Goal: Task Accomplishment & Management: Use online tool/utility

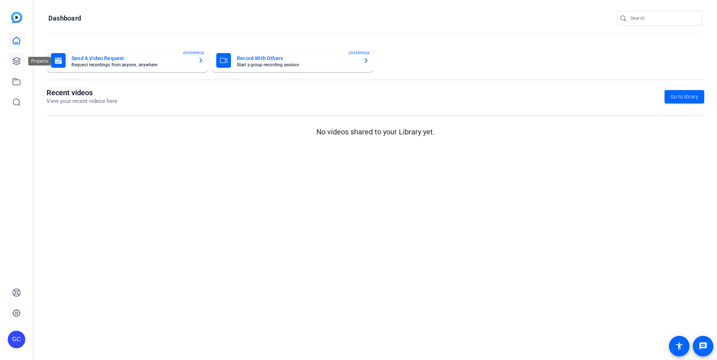
click at [14, 63] on icon at bounding box center [16, 61] width 7 height 7
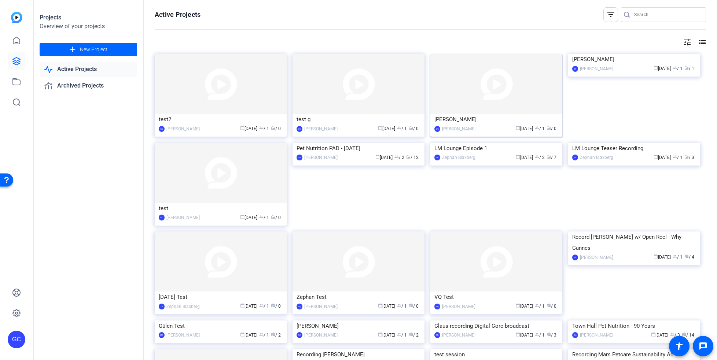
click at [472, 115] on div "Bill D" at bounding box center [496, 119] width 124 height 11
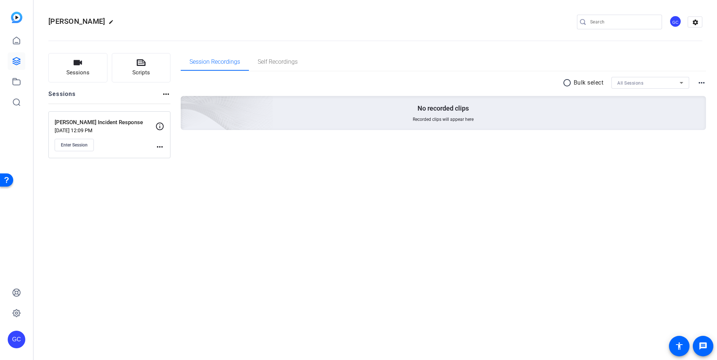
click at [85, 137] on div "Andrew Stanley Incident Response Sep 24, 2025 @ 12:09 PM Enter Session" at bounding box center [105, 134] width 101 height 33
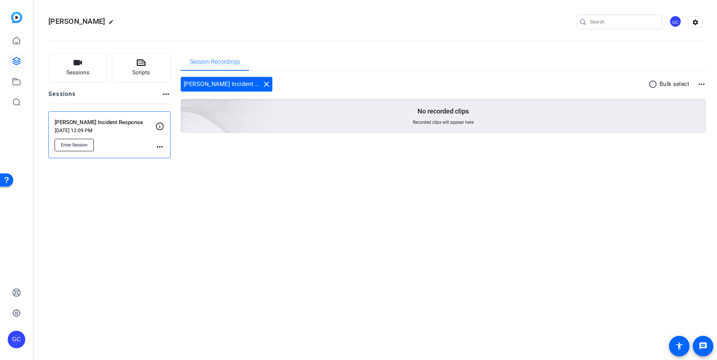
click at [80, 144] on span "Enter Session" at bounding box center [74, 145] width 27 height 6
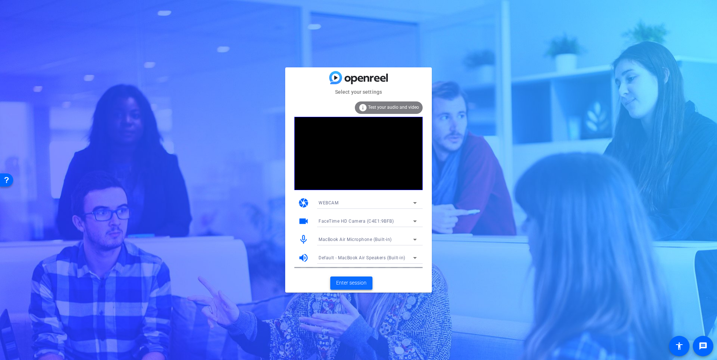
click at [361, 282] on span "Enter session" at bounding box center [351, 283] width 30 height 8
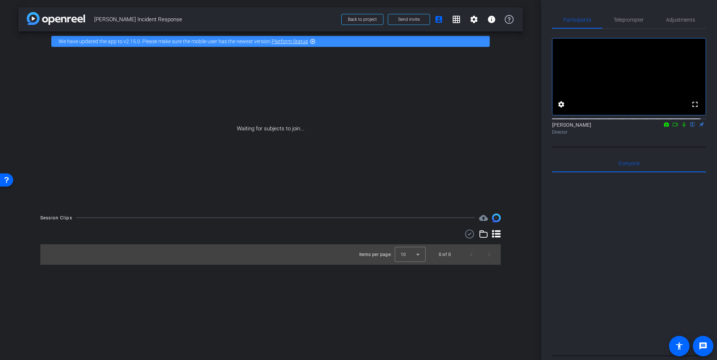
click at [681, 127] on icon at bounding box center [684, 124] width 6 height 5
click at [672, 127] on icon at bounding box center [675, 124] width 6 height 5
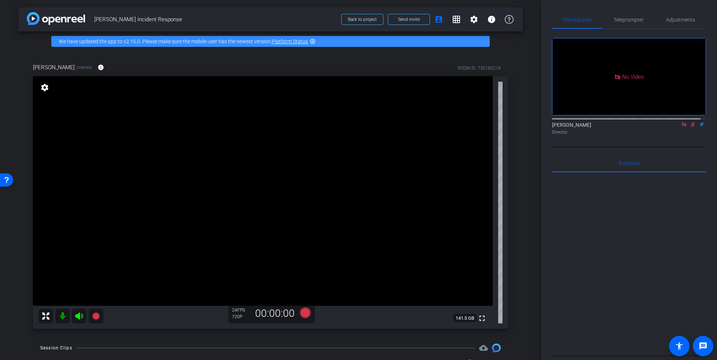
click at [691, 127] on icon at bounding box center [693, 124] width 4 height 5
click at [681, 127] on icon at bounding box center [684, 124] width 6 height 5
click at [44, 89] on mat-icon "settings" at bounding box center [45, 87] width 10 height 9
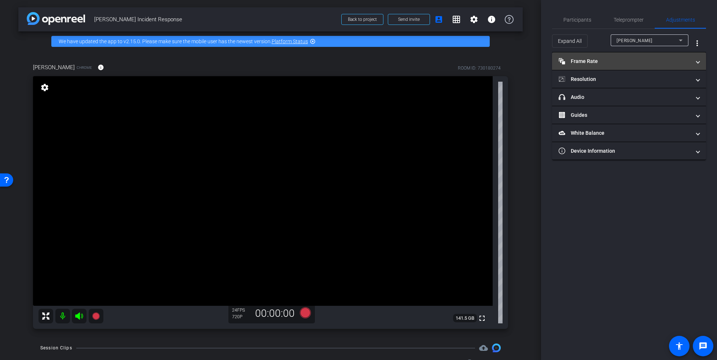
click at [600, 60] on mat-panel-title "Frame Rate Frame Rate" at bounding box center [625, 62] width 132 height 8
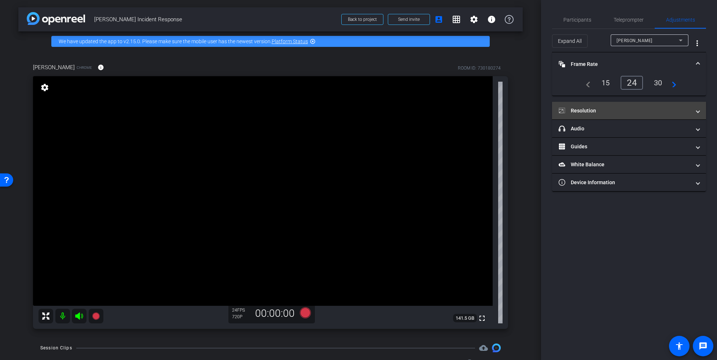
click at [581, 113] on mat-panel-title "Resolution" at bounding box center [625, 111] width 132 height 8
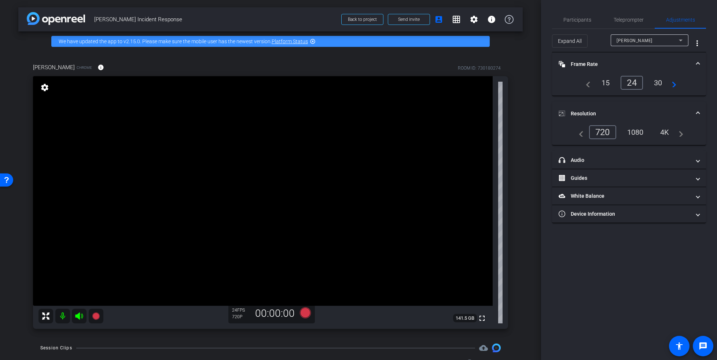
click at [668, 133] on div "4K" at bounding box center [665, 132] width 20 height 12
click at [633, 132] on div "1080" at bounding box center [634, 132] width 32 height 14
click at [631, 22] on span "Teleprompter" at bounding box center [629, 20] width 30 height 18
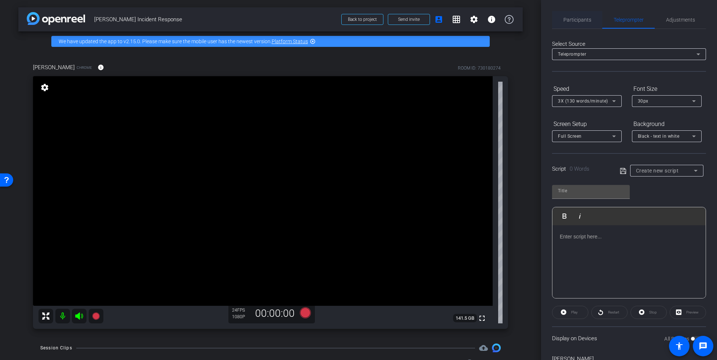
click at [580, 21] on span "Participants" at bounding box center [577, 19] width 28 height 5
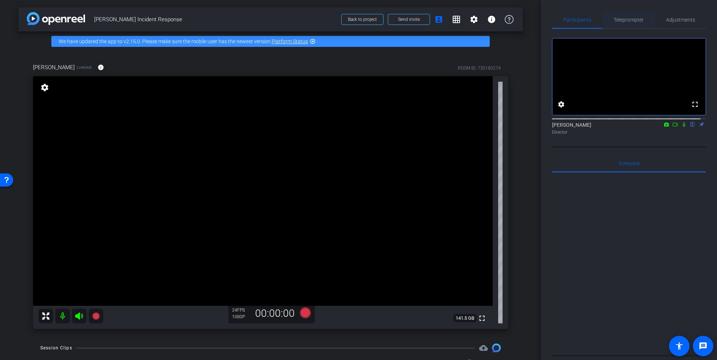
click at [628, 27] on span "Teleprompter" at bounding box center [629, 20] width 30 height 18
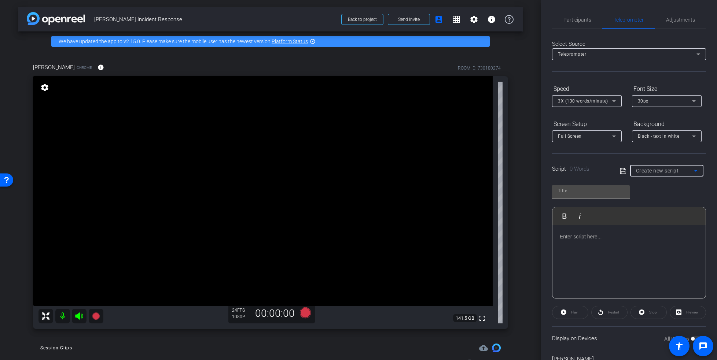
click at [648, 173] on span "Create new script" at bounding box center [657, 171] width 43 height 6
click at [650, 198] on span "[PERSON_NAME] Incident Response Script" at bounding box center [663, 196] width 59 height 9
type input "[PERSON_NAME] Incident Response Script"
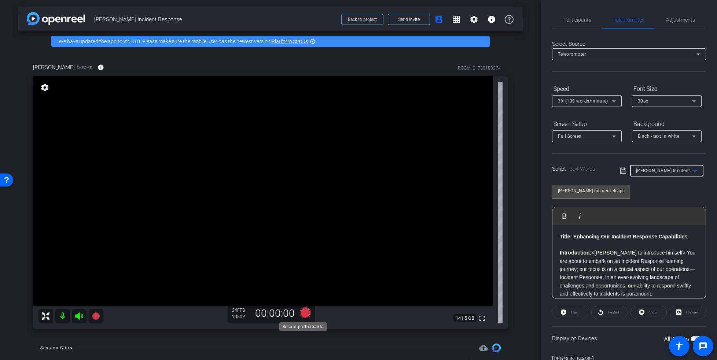
click at [302, 311] on icon at bounding box center [305, 313] width 11 height 11
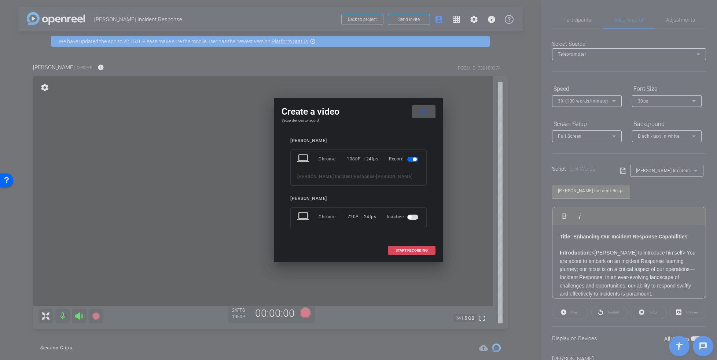
click at [401, 250] on span "START RECORDING" at bounding box center [412, 251] width 32 height 4
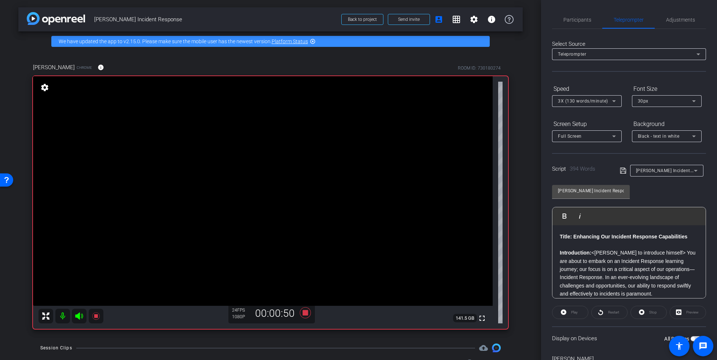
click at [569, 313] on div "Play" at bounding box center [570, 312] width 36 height 13
click at [563, 311] on div "Play" at bounding box center [570, 312] width 36 height 13
click at [567, 312] on div "Play" at bounding box center [570, 312] width 36 height 13
click at [677, 312] on div "Preview" at bounding box center [688, 312] width 36 height 13
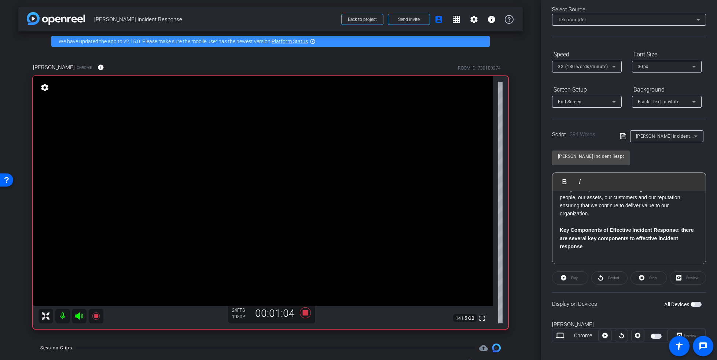
scroll to position [40, 0]
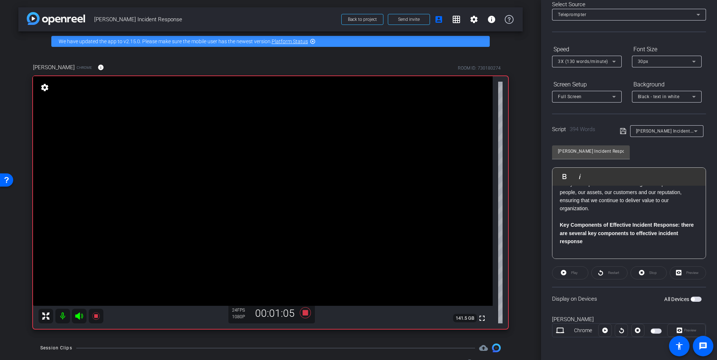
click at [691, 298] on span "button" at bounding box center [696, 299] width 11 height 5
click at [565, 272] on icon at bounding box center [563, 272] width 5 height 5
click at [685, 269] on div "Preview" at bounding box center [688, 273] width 36 height 13
click at [677, 330] on icon at bounding box center [679, 330] width 5 height 5
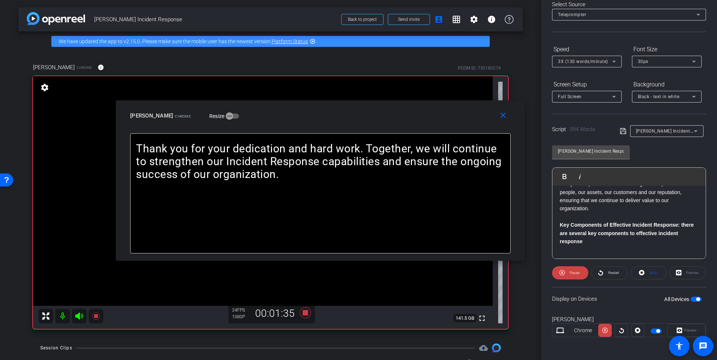
drag, startPoint x: 444, startPoint y: 122, endPoint x: 403, endPoint y: 124, distance: 41.5
click at [403, 124] on div "close [PERSON_NAME] Chrome Resize" at bounding box center [320, 116] width 409 height 33
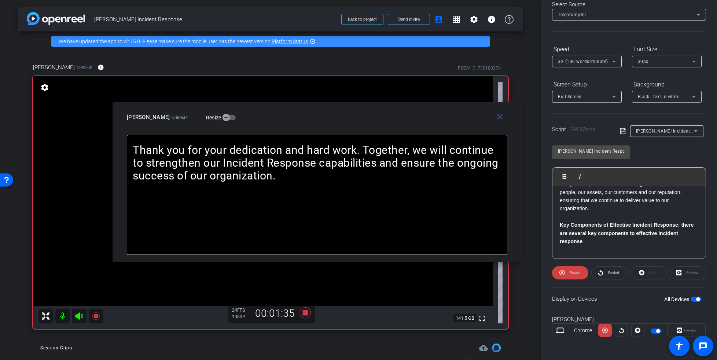
click at [400, 124] on div "close [PERSON_NAME] Chrome Resize" at bounding box center [317, 118] width 409 height 33
click at [575, 273] on span "Pause" at bounding box center [575, 273] width 10 height 4
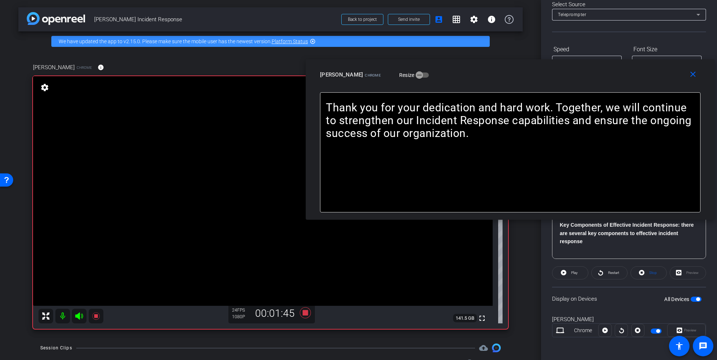
drag, startPoint x: 341, startPoint y: 125, endPoint x: 537, endPoint y: 83, distance: 200.2
click at [537, 83] on div "close [PERSON_NAME] Chrome Resize" at bounding box center [510, 75] width 409 height 33
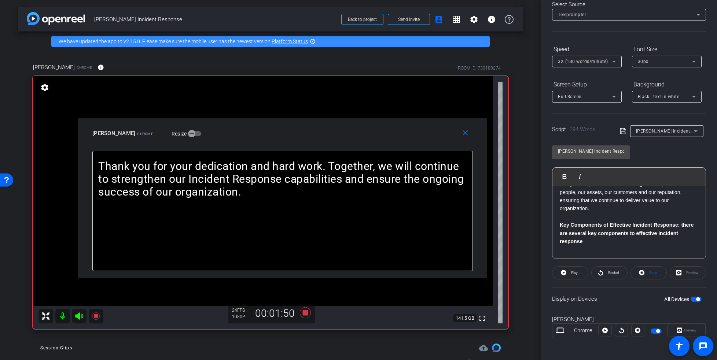
drag, startPoint x: 525, startPoint y: 81, endPoint x: 287, endPoint y: 121, distance: 241.5
click at [287, 121] on div "close [PERSON_NAME] Chrome Resize" at bounding box center [282, 134] width 409 height 33
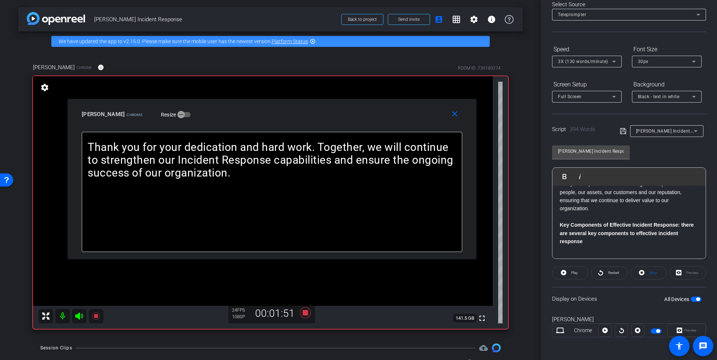
click at [587, 99] on div "Full Screen" at bounding box center [585, 96] width 54 height 9
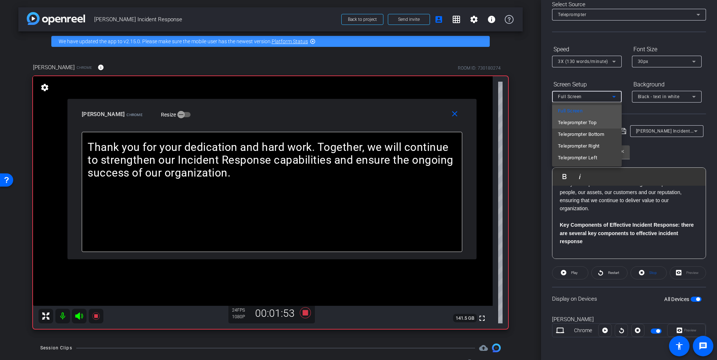
click at [587, 121] on span "Teleprompter Top" at bounding box center [577, 122] width 38 height 9
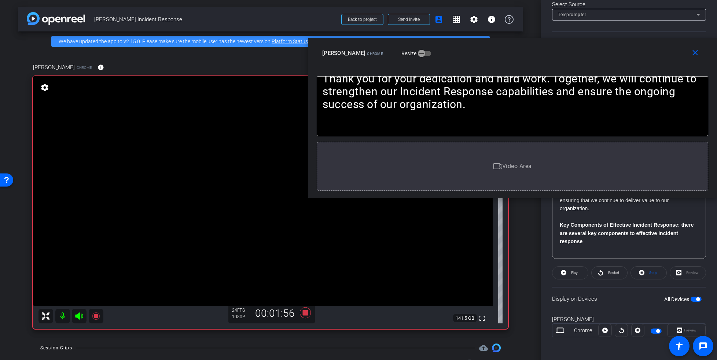
drag, startPoint x: 284, startPoint y: 116, endPoint x: 540, endPoint y: 55, distance: 262.6
click at [540, 55] on div "[PERSON_NAME] Chrome Resize" at bounding box center [515, 53] width 386 height 13
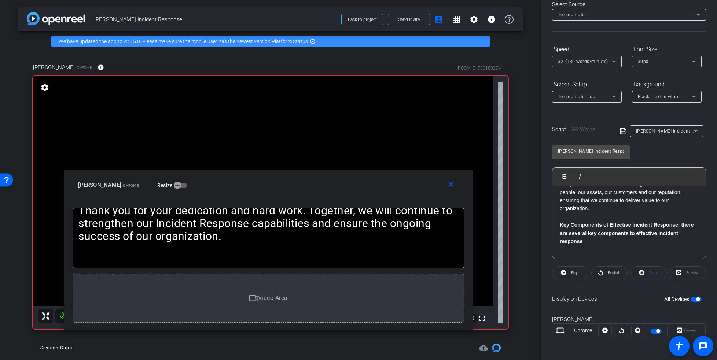
drag, startPoint x: 540, startPoint y: 55, endPoint x: 295, endPoint y: 187, distance: 277.5
click at [295, 187] on div "[PERSON_NAME] Chrome Resize" at bounding box center [271, 185] width 386 height 13
click at [263, 298] on span "Video Area" at bounding box center [273, 297] width 30 height 7
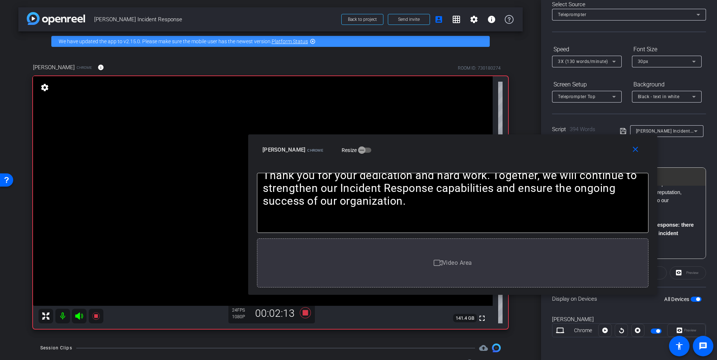
drag, startPoint x: 298, startPoint y: 183, endPoint x: 489, endPoint y: 145, distance: 194.8
click at [489, 145] on div "[PERSON_NAME] Chrome Resize" at bounding box center [455, 149] width 386 height 13
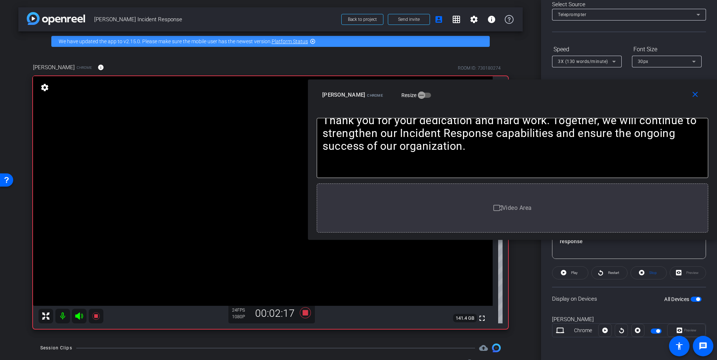
drag, startPoint x: 489, startPoint y: 145, endPoint x: 579, endPoint y: 93, distance: 103.8
click at [579, 93] on div "[PERSON_NAME] Chrome Resize" at bounding box center [515, 94] width 386 height 13
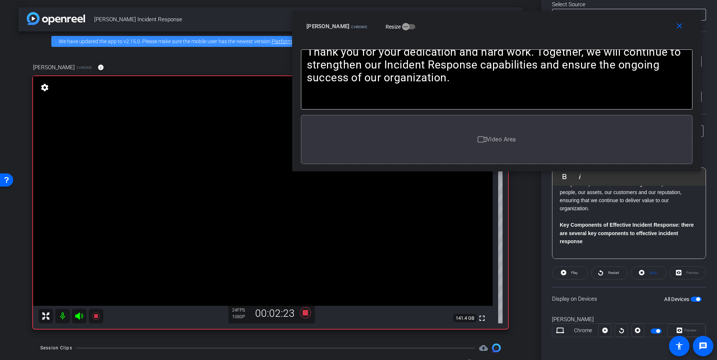
drag, startPoint x: 572, startPoint y: 93, endPoint x: 556, endPoint y: 25, distance: 70.0
click at [556, 25] on div "[PERSON_NAME] Chrome Resize" at bounding box center [499, 26] width 386 height 13
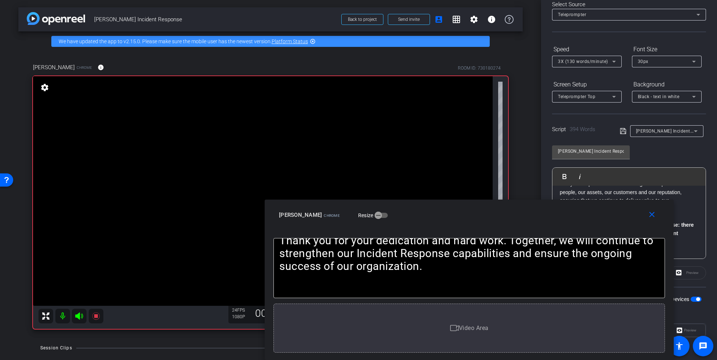
drag, startPoint x: 533, startPoint y: 25, endPoint x: 506, endPoint y: 271, distance: 247.9
click at [506, 271] on div "close [PERSON_NAME] Chrome Resize Title: Enhancing Our Incident Response Capabi…" at bounding box center [469, 280] width 409 height 161
click at [517, 71] on div "[PERSON_NAME] Chrome info ROOM ID: 730180274 fullscreen settings 141.4 GB 24 FP…" at bounding box center [270, 193] width 504 height 285
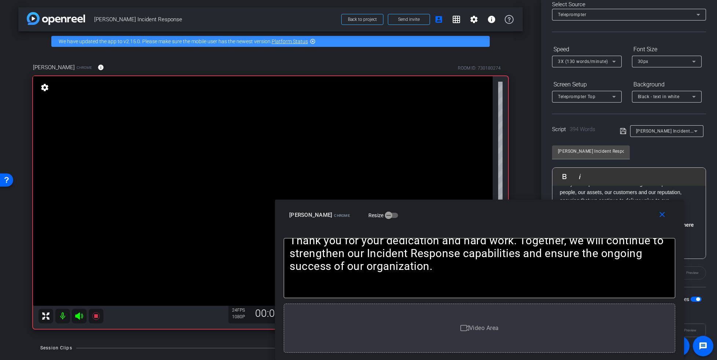
drag, startPoint x: 515, startPoint y: 220, endPoint x: 511, endPoint y: 282, distance: 61.3
click at [511, 282] on div "close [PERSON_NAME] Chrome Resize Title: Enhancing Our Incident Response Capabi…" at bounding box center [479, 280] width 409 height 161
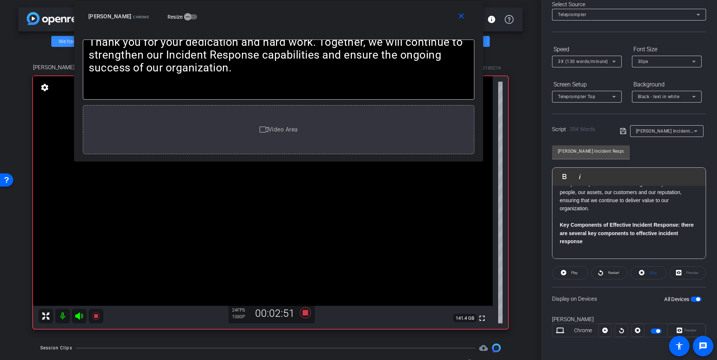
drag, startPoint x: 481, startPoint y: 221, endPoint x: 291, endPoint y: 22, distance: 275.1
click at [291, 22] on div "[PERSON_NAME] Chrome Resize" at bounding box center [281, 16] width 386 height 13
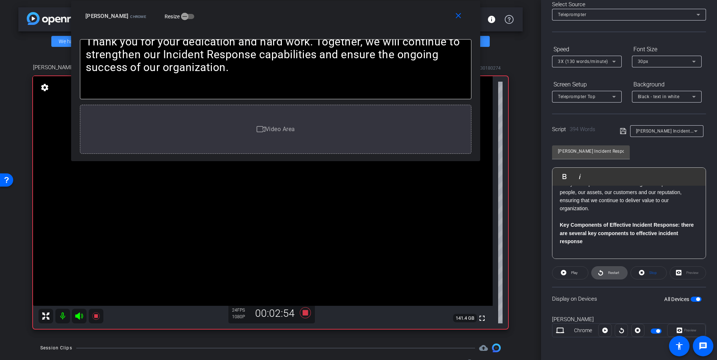
click at [602, 271] on span at bounding box center [610, 273] width 36 height 18
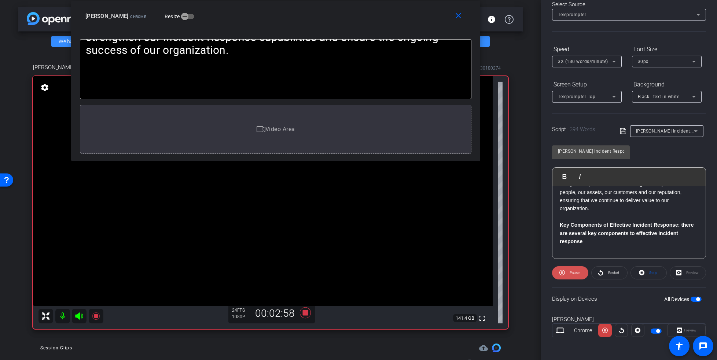
click at [568, 273] on span "Pause" at bounding box center [574, 273] width 12 height 10
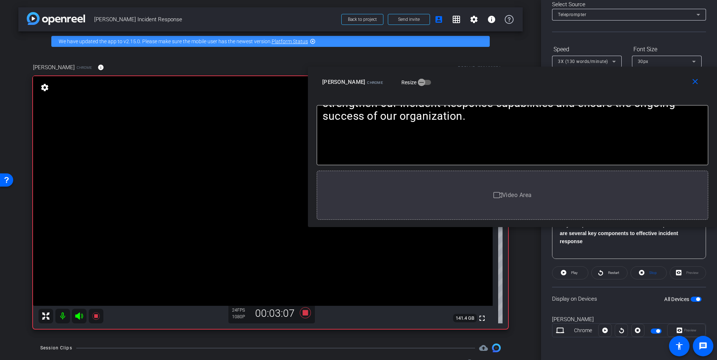
drag, startPoint x: 305, startPoint y: 20, endPoint x: 552, endPoint y: 86, distance: 256.1
click at [552, 86] on div "[PERSON_NAME] Chrome Resize" at bounding box center [515, 82] width 386 height 13
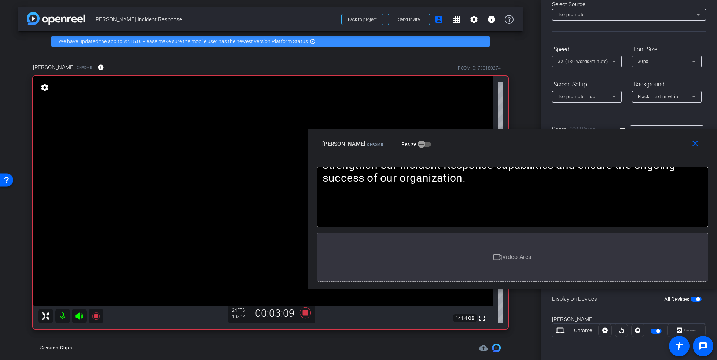
drag, startPoint x: 552, startPoint y: 86, endPoint x: 560, endPoint y: 148, distance: 62.4
click at [560, 148] on div "[PERSON_NAME] Chrome Resize" at bounding box center [515, 143] width 386 height 13
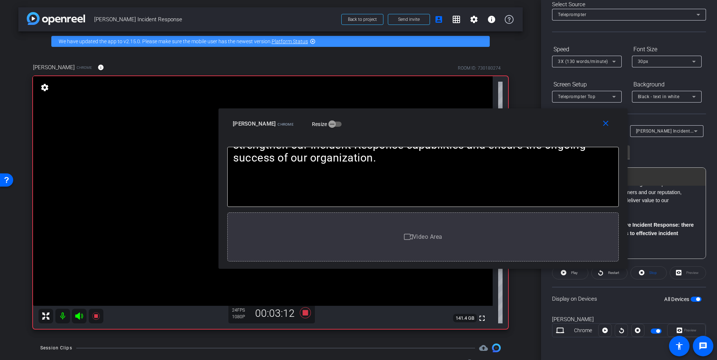
drag, startPoint x: 560, startPoint y: 148, endPoint x: 518, endPoint y: 154, distance: 42.6
click at [518, 131] on div "[PERSON_NAME] Chrome Resize" at bounding box center [426, 123] width 386 height 13
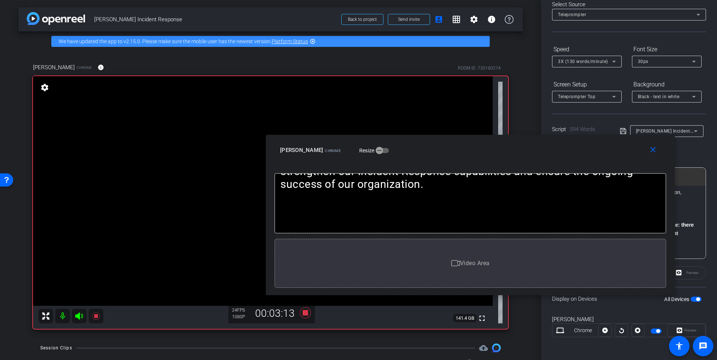
click at [45, 90] on mat-icon "settings" at bounding box center [45, 87] width 10 height 9
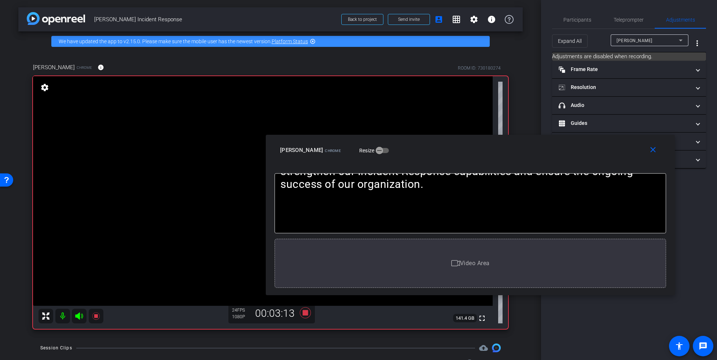
click at [44, 85] on mat-icon "settings" at bounding box center [45, 87] width 10 height 9
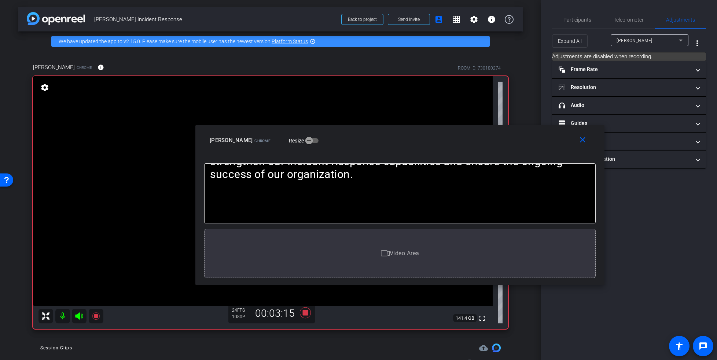
drag, startPoint x: 527, startPoint y: 167, endPoint x: 357, endPoint y: 155, distance: 170.1
click at [357, 155] on div "close [PERSON_NAME] Chrome Resize" at bounding box center [399, 141] width 409 height 33
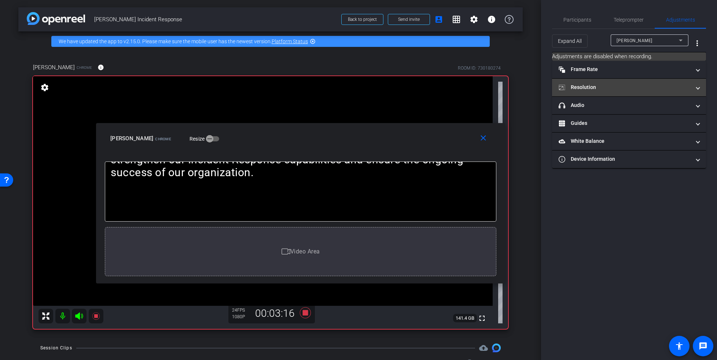
click at [597, 87] on mat-panel-title "Resolution" at bounding box center [625, 88] width 132 height 8
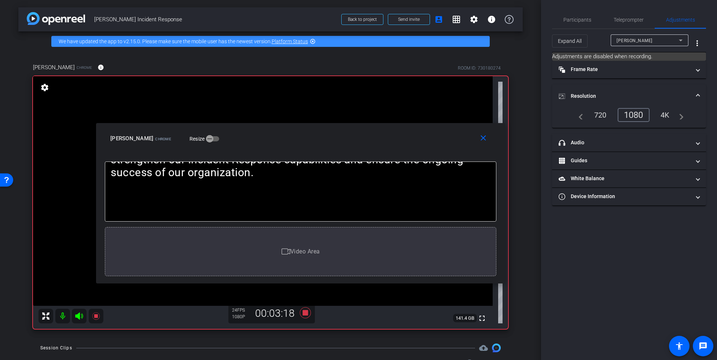
click at [597, 87] on mat-expansion-panel-header "Resolution" at bounding box center [629, 96] width 154 height 23
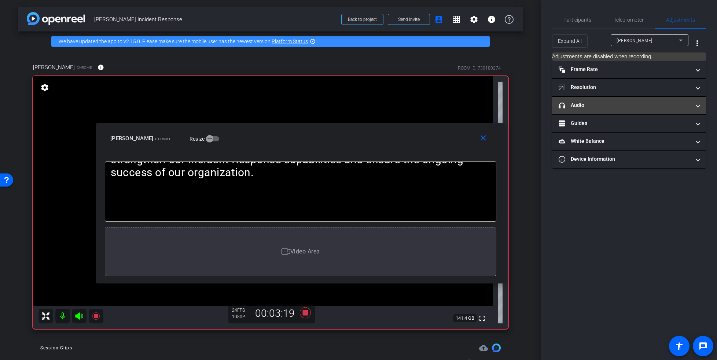
click at [592, 102] on mat-panel-title "headphone icon Audio" at bounding box center [625, 106] width 132 height 8
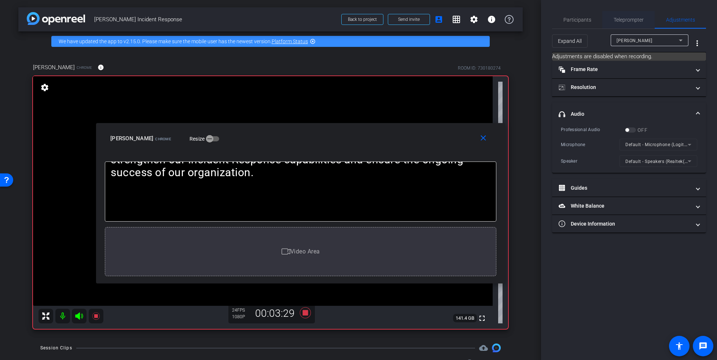
click at [622, 21] on span "Teleprompter" at bounding box center [629, 19] width 30 height 5
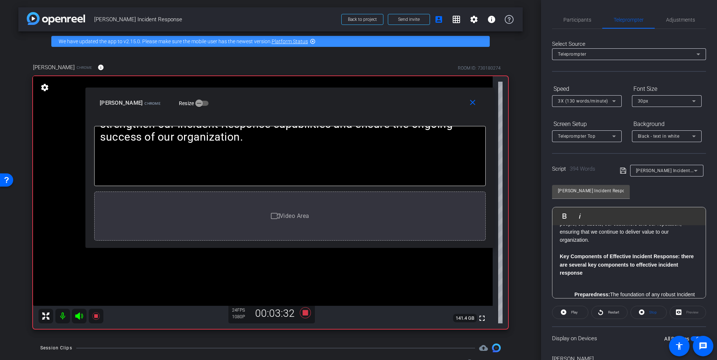
drag, startPoint x: 378, startPoint y: 137, endPoint x: 367, endPoint y: 102, distance: 36.9
click at [367, 101] on div "[PERSON_NAME] Chrome Resize" at bounding box center [293, 102] width 386 height 13
click at [577, 139] on div "Teleprompter Top" at bounding box center [585, 136] width 54 height 9
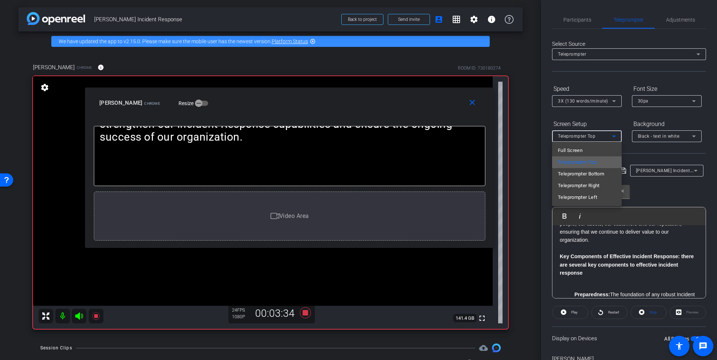
click at [577, 162] on span "Teleprompter Top" at bounding box center [577, 162] width 38 height 9
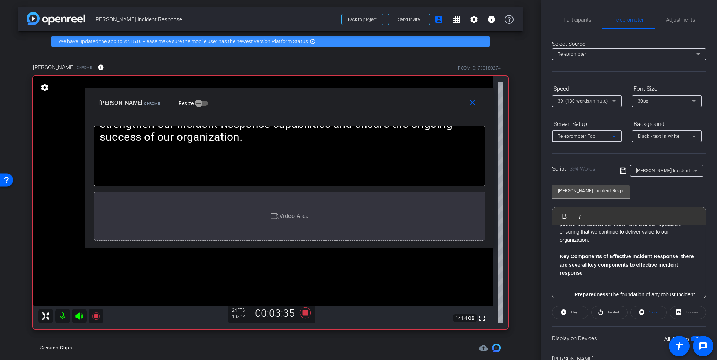
click at [579, 135] on span "Teleprompter Top" at bounding box center [576, 136] width 37 height 5
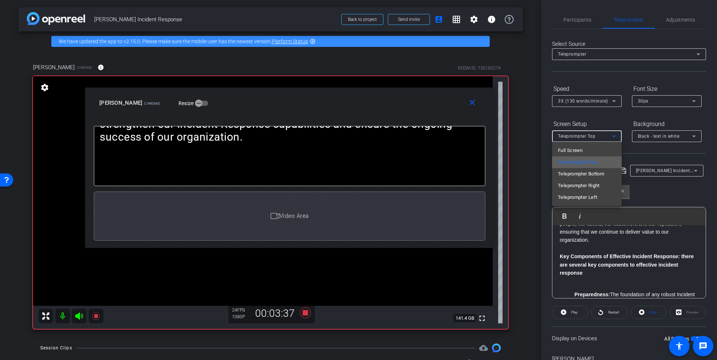
click at [580, 163] on span "Teleprompter Top" at bounding box center [577, 162] width 38 height 9
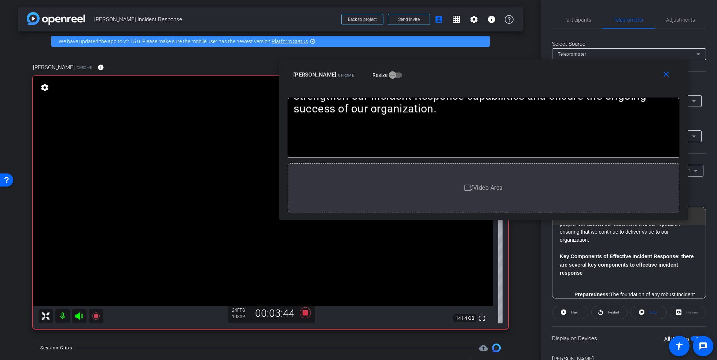
drag, startPoint x: 378, startPoint y: 97, endPoint x: 572, endPoint y: 66, distance: 196.7
click at [572, 68] on div "[PERSON_NAME] Chrome Resize" at bounding box center [486, 74] width 386 height 13
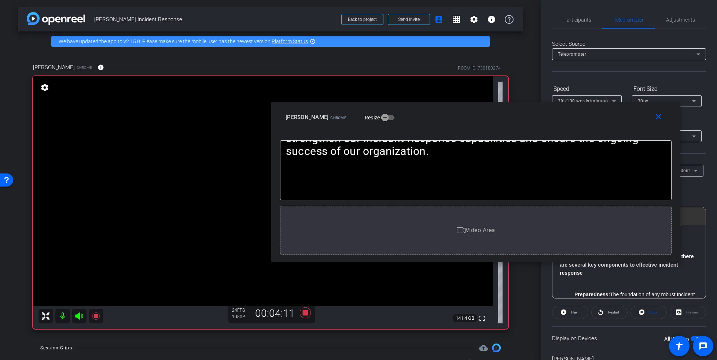
drag, startPoint x: 572, startPoint y: 66, endPoint x: 564, endPoint y: 111, distance: 45.4
click at [564, 111] on div "[PERSON_NAME] Chrome Resize" at bounding box center [479, 117] width 386 height 13
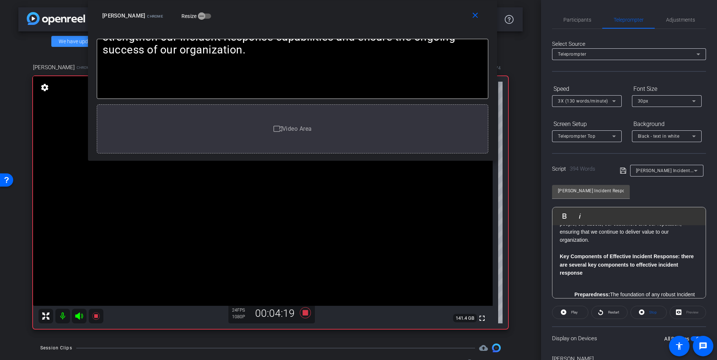
drag, startPoint x: 549, startPoint y: 110, endPoint x: 365, endPoint y: -14, distance: 221.5
click at [365, 0] on html "Accessibility Screen-Reader Guide, Feedback, and Issue Reporting | New window m…" at bounding box center [358, 180] width 717 height 360
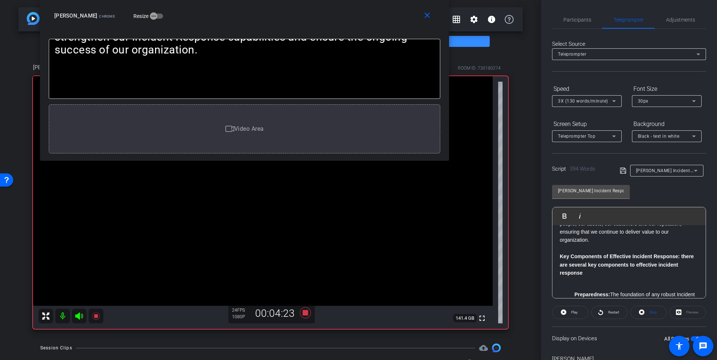
drag, startPoint x: 353, startPoint y: 11, endPoint x: 306, endPoint y: 6, distance: 47.9
click at [306, 5] on div "close [PERSON_NAME] Chrome Resize" at bounding box center [244, 16] width 409 height 33
click at [568, 311] on span at bounding box center [570, 313] width 36 height 18
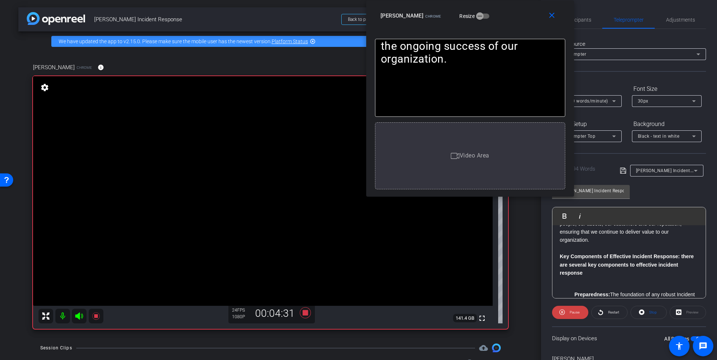
drag, startPoint x: 256, startPoint y: 10, endPoint x: 481, endPoint y: -2, distance: 225.4
click at [481, 0] on html "Accessibility Screen-Reader Guide, Feedback, and Issue Reporting | New window m…" at bounding box center [358, 180] width 717 height 360
click at [571, 311] on span "Pause" at bounding box center [575, 313] width 10 height 4
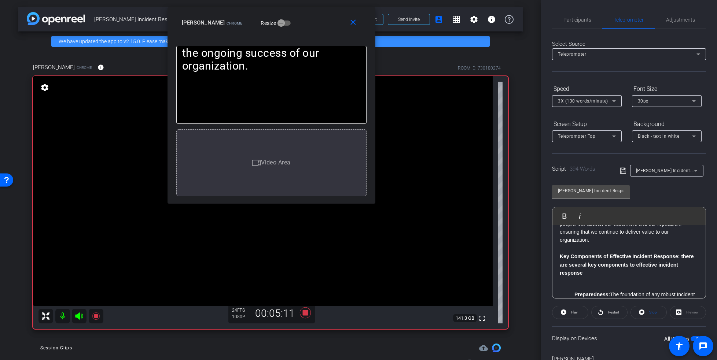
drag, startPoint x: 516, startPoint y: 20, endPoint x: 312, endPoint y: 27, distance: 204.3
click at [312, 27] on div "[PERSON_NAME] Chrome Resize" at bounding box center [274, 22] width 185 height 13
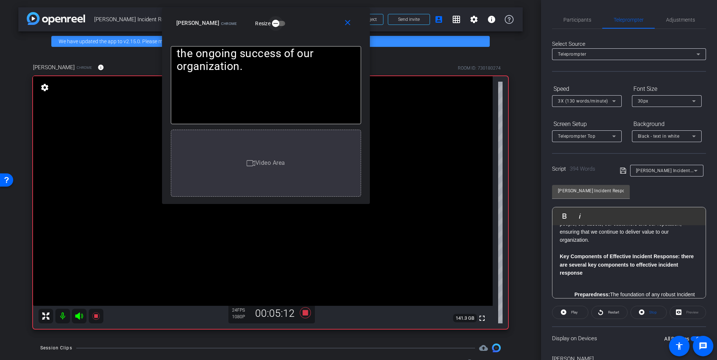
click at [272, 24] on icon "button" at bounding box center [275, 23] width 7 height 7
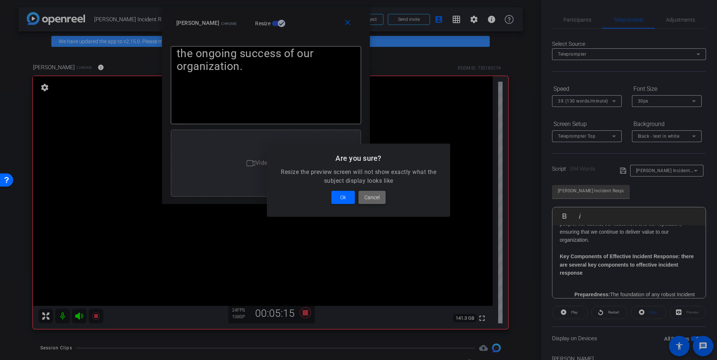
click at [379, 199] on span "Cancel" at bounding box center [371, 197] width 15 height 9
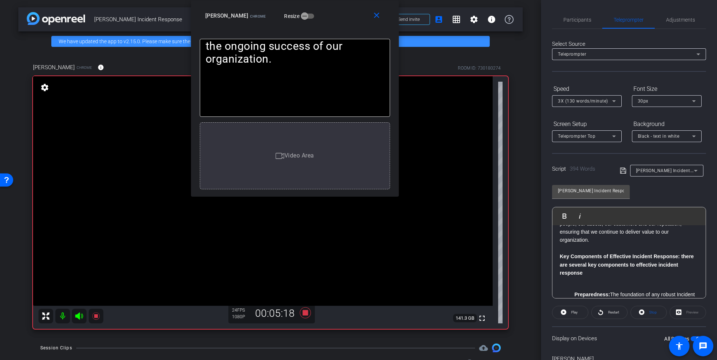
drag, startPoint x: 309, startPoint y: 31, endPoint x: 345, endPoint y: 9, distance: 42.3
click at [345, 8] on div "close [PERSON_NAME] Chrome Resize" at bounding box center [295, 16] width 208 height 33
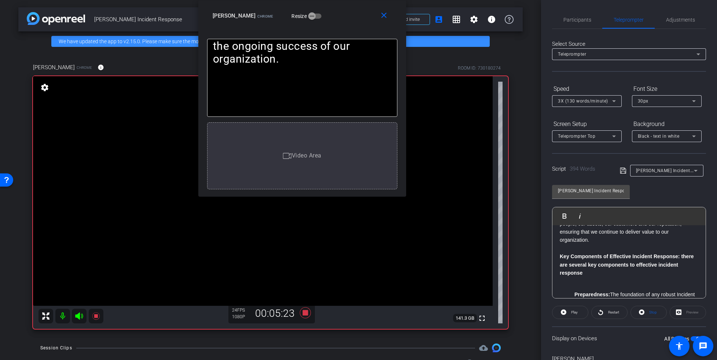
click at [617, 138] on icon at bounding box center [614, 136] width 9 height 9
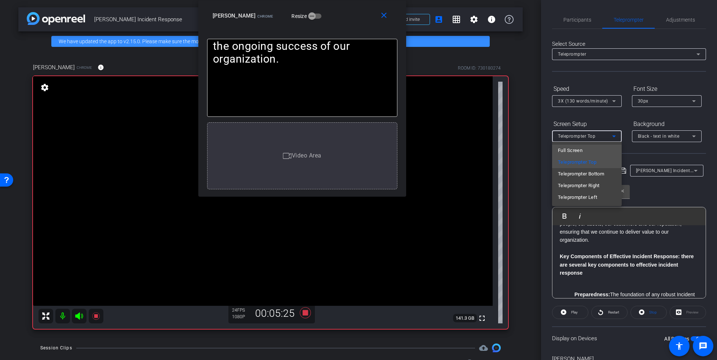
click at [593, 149] on mat-option "Full Screen" at bounding box center [587, 151] width 70 height 12
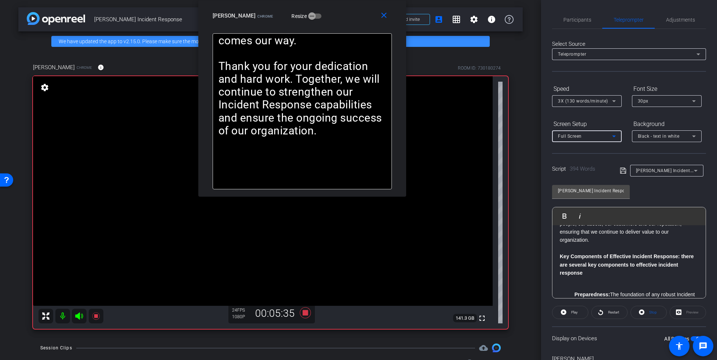
click at [617, 137] on icon at bounding box center [614, 136] width 9 height 9
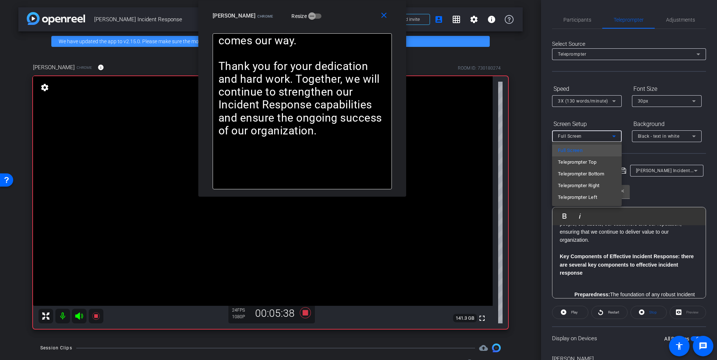
click at [642, 153] on div at bounding box center [358, 180] width 717 height 360
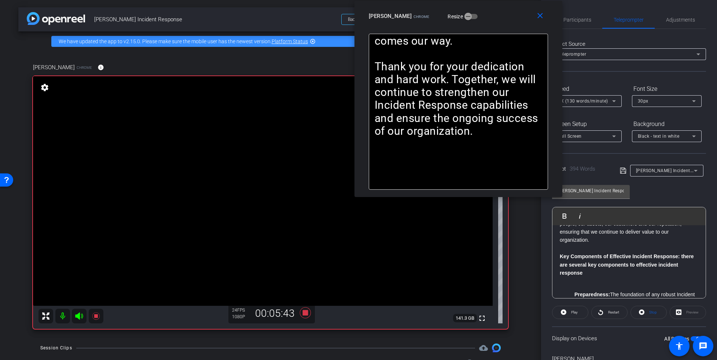
drag, startPoint x: 347, startPoint y: 23, endPoint x: 504, endPoint y: 22, distance: 156.9
click at [503, 22] on div "close [PERSON_NAME] Chrome Resize" at bounding box center [458, 17] width 208 height 33
click at [608, 312] on span "Restart" at bounding box center [613, 313] width 11 height 4
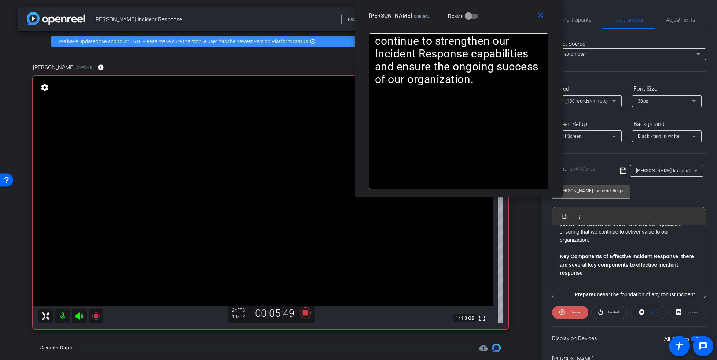
click at [571, 315] on span "Pause" at bounding box center [574, 313] width 12 height 10
click at [587, 20] on span "Participants" at bounding box center [577, 19] width 28 height 5
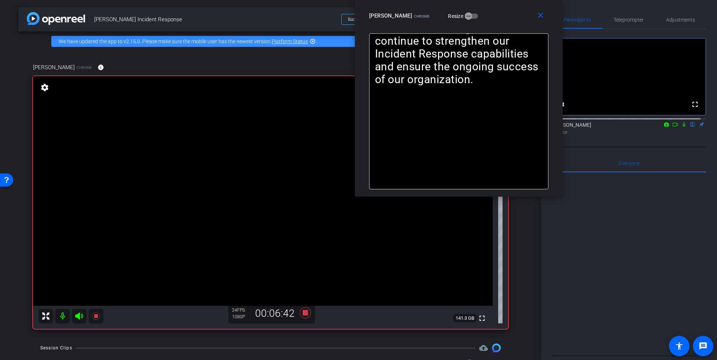
click at [672, 127] on icon at bounding box center [675, 124] width 6 height 5
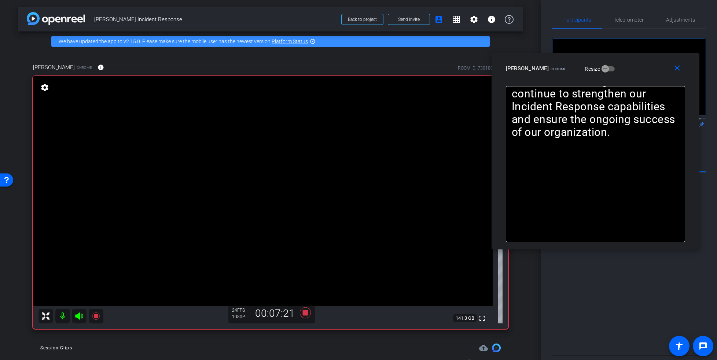
drag, startPoint x: 506, startPoint y: 15, endPoint x: 642, endPoint y: 68, distance: 146.6
click at [642, 68] on div "[PERSON_NAME] Chrome Resize" at bounding box center [598, 68] width 185 height 13
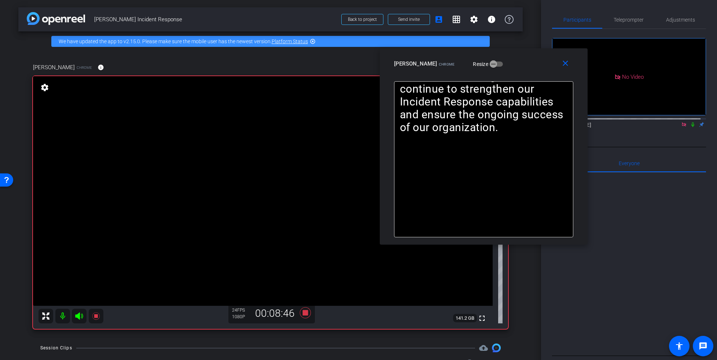
drag, startPoint x: 633, startPoint y: 73, endPoint x: 521, endPoint y: 68, distance: 111.9
click at [521, 68] on div "[PERSON_NAME] Chrome Resize" at bounding box center [486, 63] width 185 height 13
click at [629, 20] on span "Teleprompter" at bounding box center [629, 19] width 30 height 5
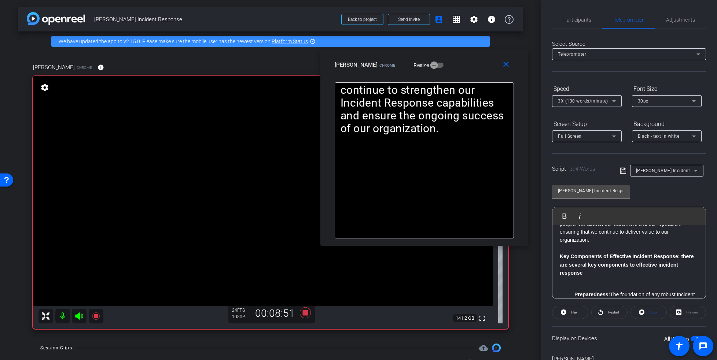
drag, startPoint x: 521, startPoint y: 70, endPoint x: 463, endPoint y: 71, distance: 58.7
click at [462, 71] on div "close [PERSON_NAME] Chrome Resize" at bounding box center [424, 65] width 208 height 33
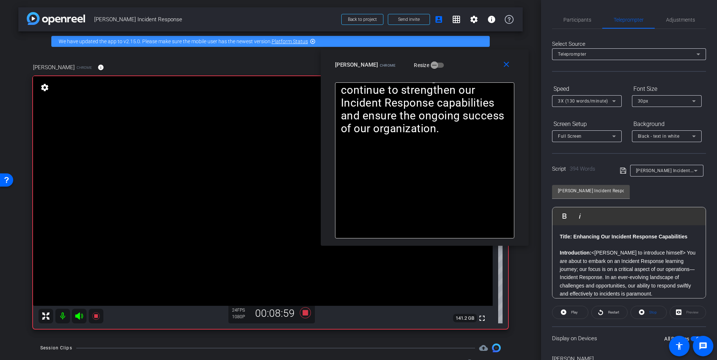
scroll to position [26, 0]
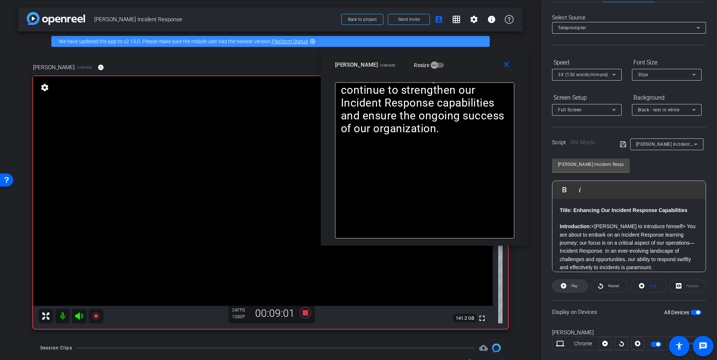
click at [565, 286] on icon at bounding box center [563, 285] width 5 height 5
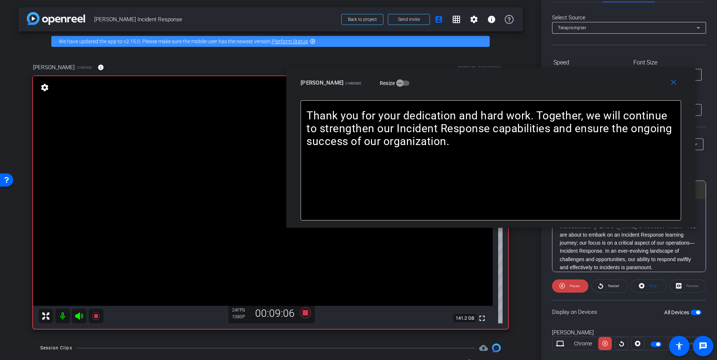
drag, startPoint x: 426, startPoint y: 87, endPoint x: 491, endPoint y: 87, distance: 65.6
click at [491, 87] on div "[PERSON_NAME] Chrome Resize" at bounding box center [494, 82] width 386 height 13
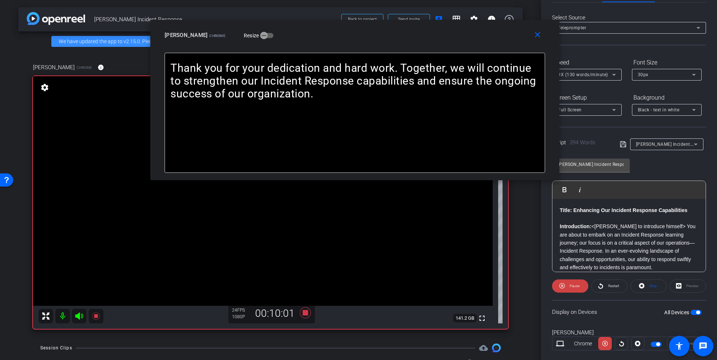
drag, startPoint x: 582, startPoint y: 87, endPoint x: 447, endPoint y: 40, distance: 142.7
click at [447, 40] on div "[PERSON_NAME] Chrome Resize" at bounding box center [358, 35] width 386 height 13
click at [570, 288] on span "Pause" at bounding box center [575, 286] width 10 height 4
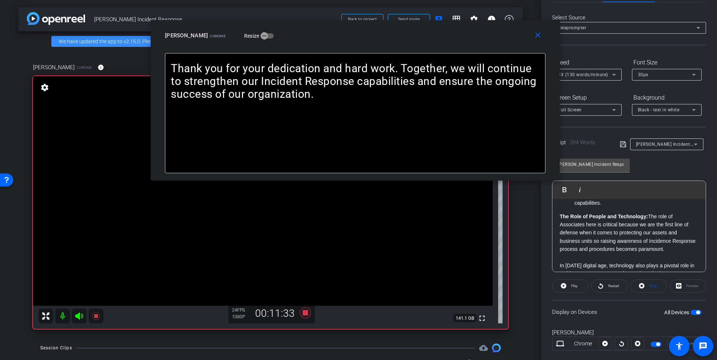
scroll to position [359, 0]
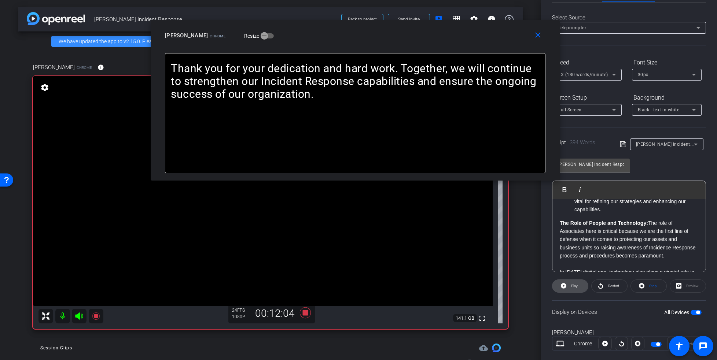
click at [577, 285] on span "Play" at bounding box center [574, 286] width 7 height 4
click at [574, 285] on span "Pause" at bounding box center [575, 286] width 10 height 4
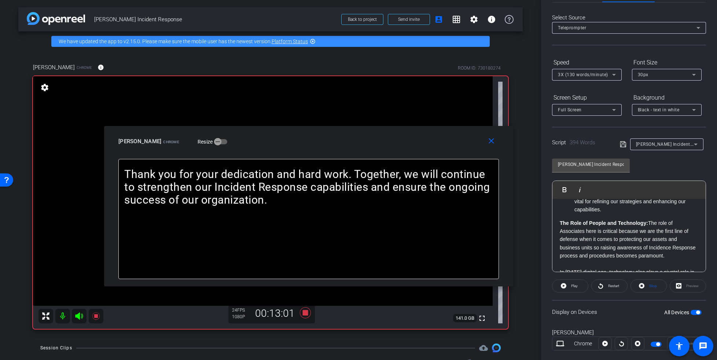
drag, startPoint x: 462, startPoint y: 34, endPoint x: 414, endPoint y: 140, distance: 116.0
click at [414, 140] on div "[PERSON_NAME] Chrome Resize" at bounding box center [311, 141] width 386 height 13
click at [609, 287] on span "Restart" at bounding box center [613, 286] width 11 height 4
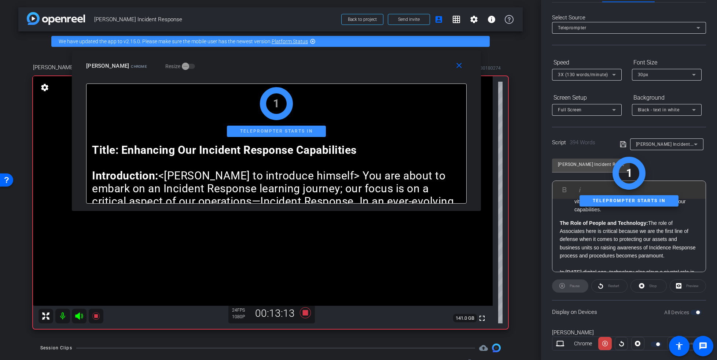
drag, startPoint x: 388, startPoint y: 139, endPoint x: 356, endPoint y: 64, distance: 81.8
click at [356, 64] on div "[PERSON_NAME] Chrome Resize" at bounding box center [279, 65] width 386 height 13
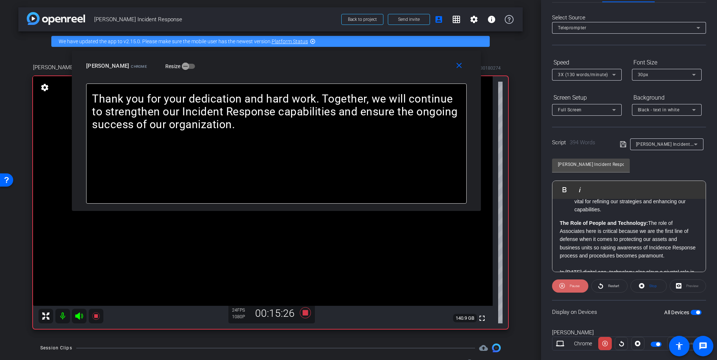
click at [568, 283] on span "Pause" at bounding box center [574, 286] width 12 height 10
click at [642, 214] on li "Continuous Improvement: After every incident, we must conduct thorough reviews …" at bounding box center [636, 193] width 124 height 41
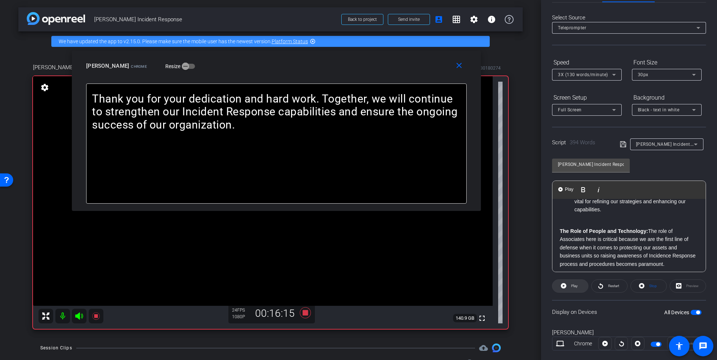
click at [567, 287] on span at bounding box center [570, 287] width 36 height 18
click at [606, 287] on span "Restart" at bounding box center [612, 286] width 13 height 10
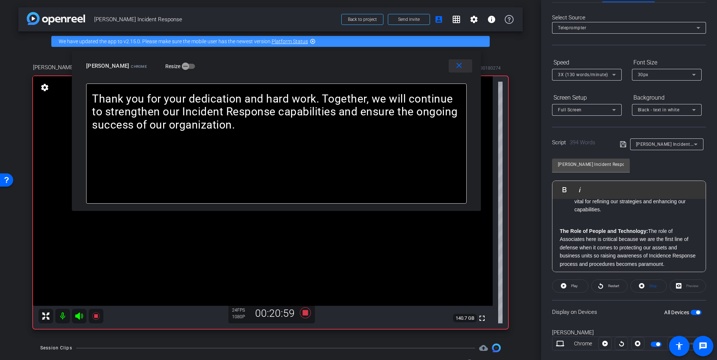
click at [458, 67] on mat-icon "close" at bounding box center [459, 65] width 9 height 9
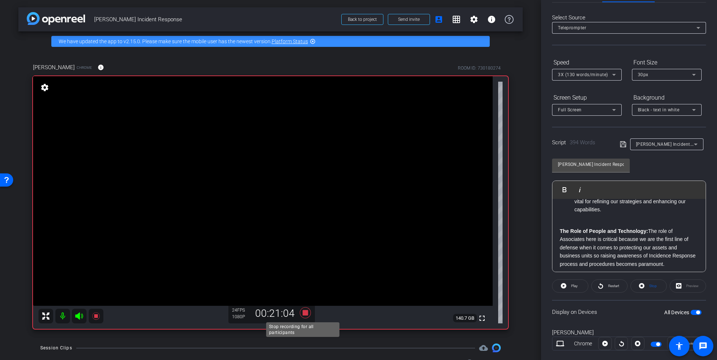
click at [302, 313] on icon at bounding box center [305, 313] width 11 height 11
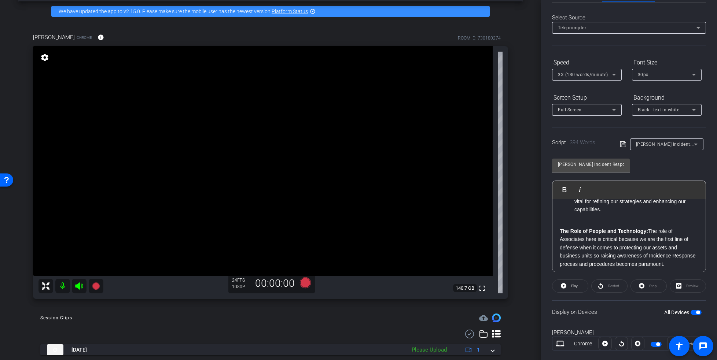
scroll to position [51, 0]
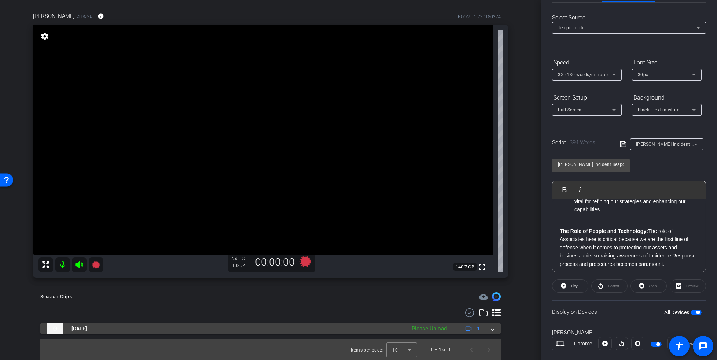
click at [491, 330] on span at bounding box center [492, 329] width 3 height 8
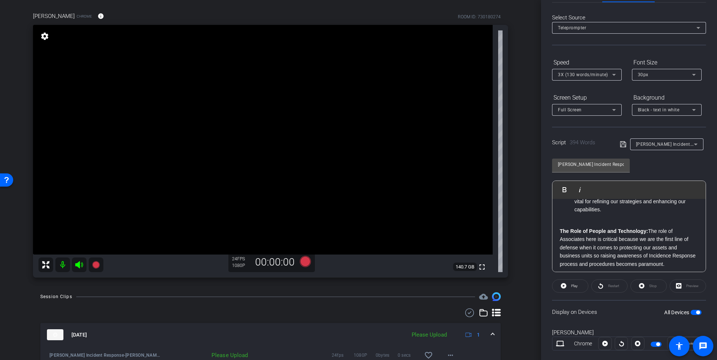
scroll to position [89, 0]
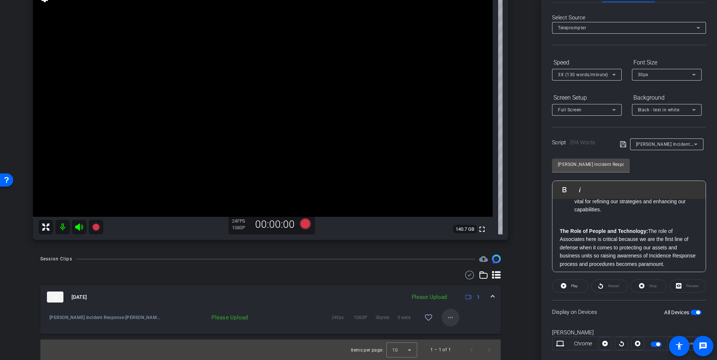
click at [447, 319] on mat-icon "more_horiz" at bounding box center [450, 317] width 9 height 9
click at [448, 332] on span "Upload" at bounding box center [456, 332] width 29 height 9
click at [448, 319] on mat-icon "more_horiz" at bounding box center [450, 317] width 9 height 9
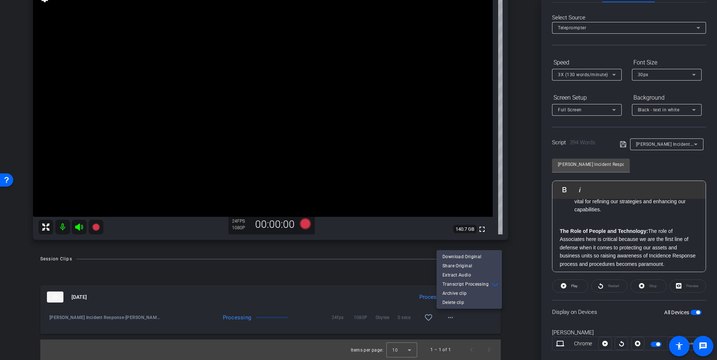
click at [510, 320] on div at bounding box center [358, 180] width 717 height 360
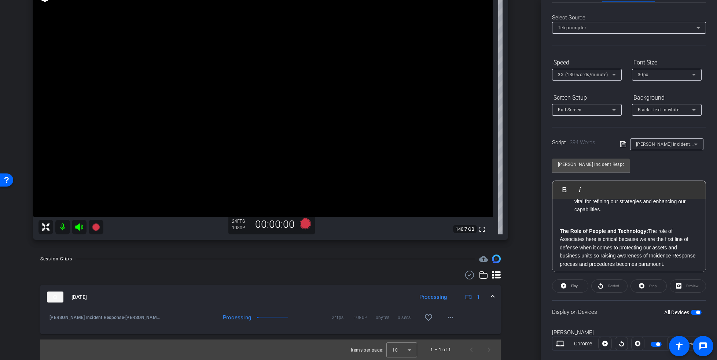
scroll to position [0, 0]
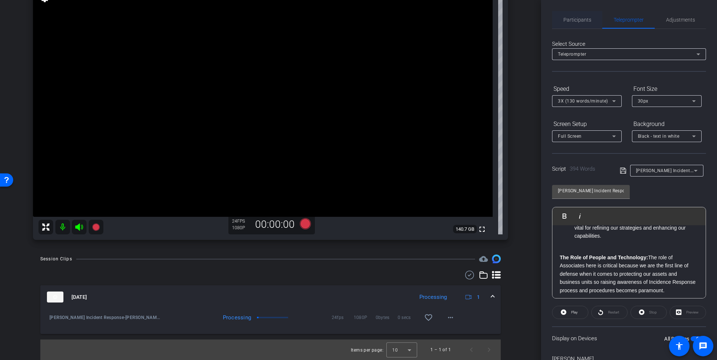
click at [584, 23] on span "Participants" at bounding box center [577, 20] width 28 height 18
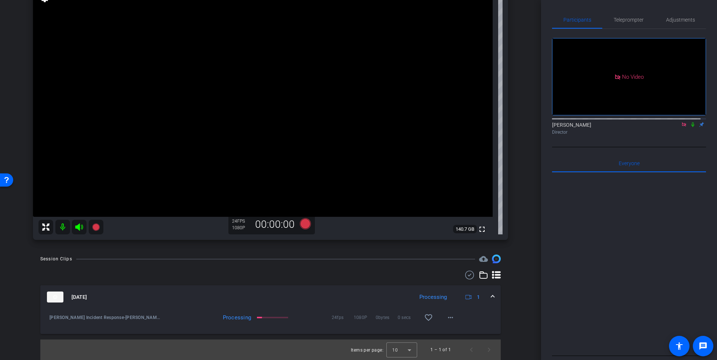
click at [690, 122] on icon at bounding box center [693, 124] width 6 height 5
click at [449, 319] on mat-icon "more_horiz" at bounding box center [450, 317] width 9 height 9
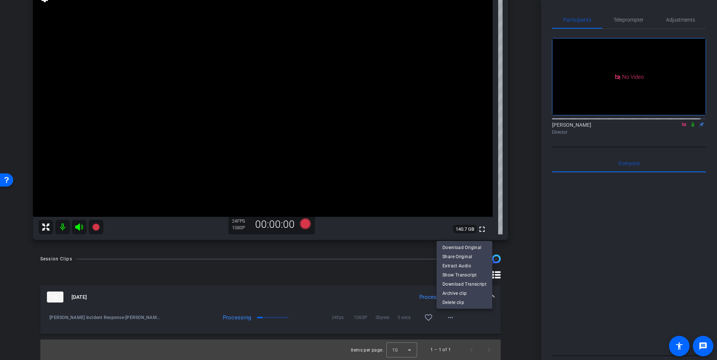
click at [503, 325] on div at bounding box center [358, 180] width 717 height 360
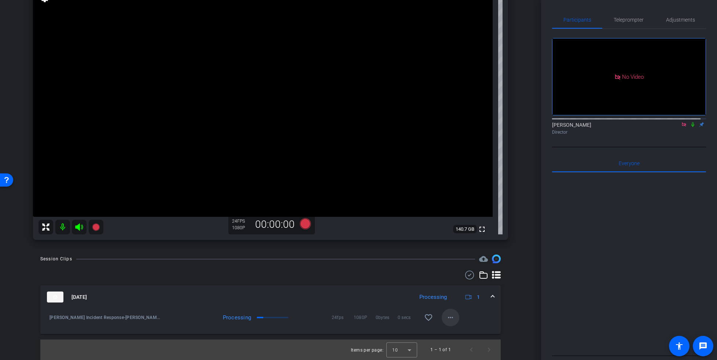
click at [446, 320] on mat-icon "more_horiz" at bounding box center [450, 317] width 9 height 9
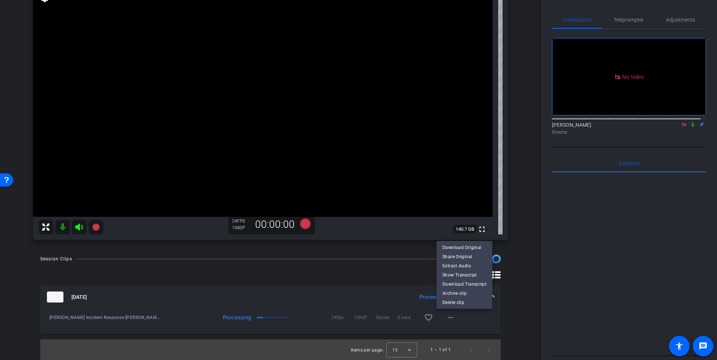
click at [516, 328] on div at bounding box center [358, 180] width 717 height 360
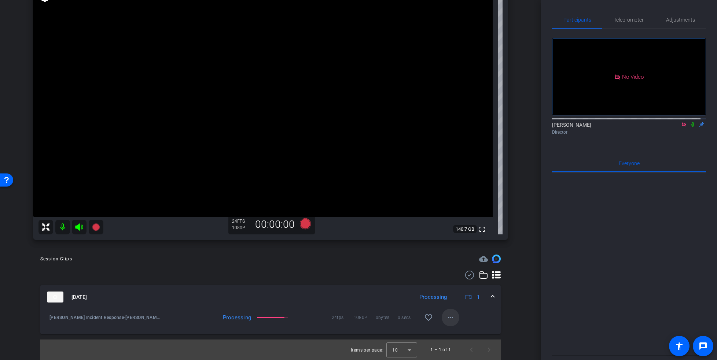
click at [448, 318] on mat-icon "more_horiz" at bounding box center [450, 317] width 9 height 9
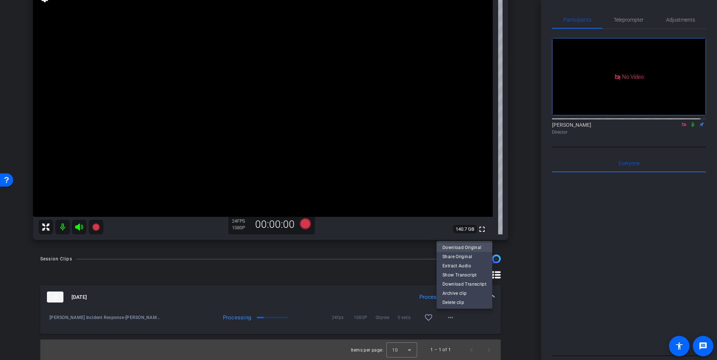
click at [471, 248] on span "Download Original" at bounding box center [464, 247] width 44 height 9
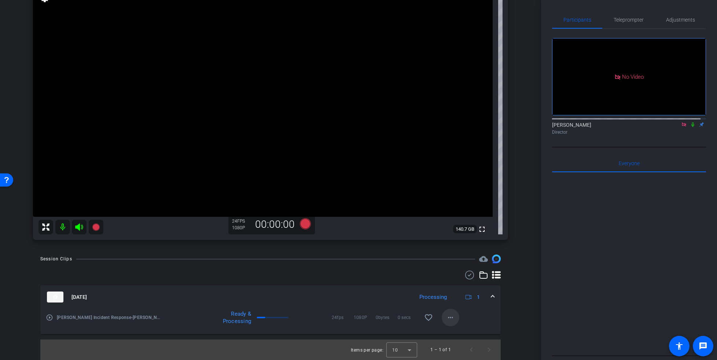
click at [446, 319] on mat-icon "more_horiz" at bounding box center [450, 317] width 9 height 9
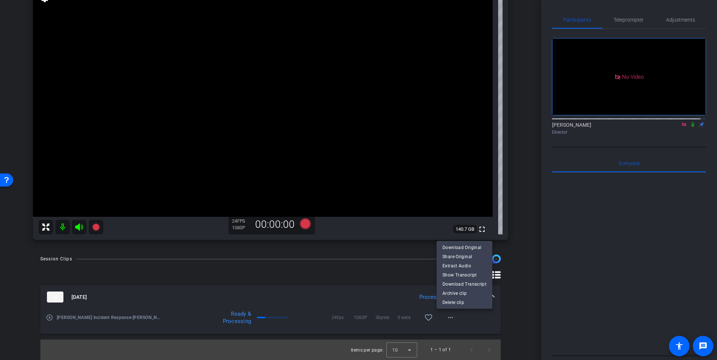
click at [355, 301] on div at bounding box center [358, 180] width 717 height 360
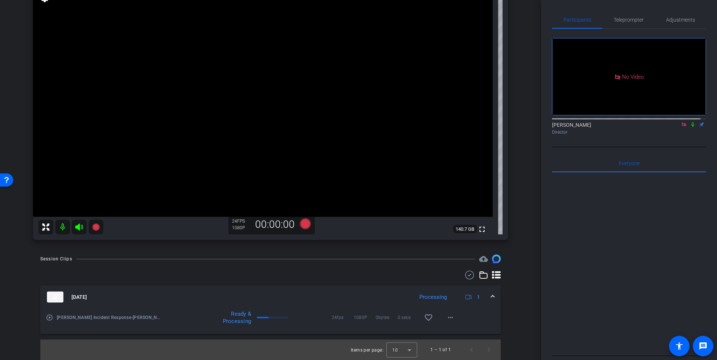
click at [690, 122] on icon at bounding box center [693, 124] width 6 height 5
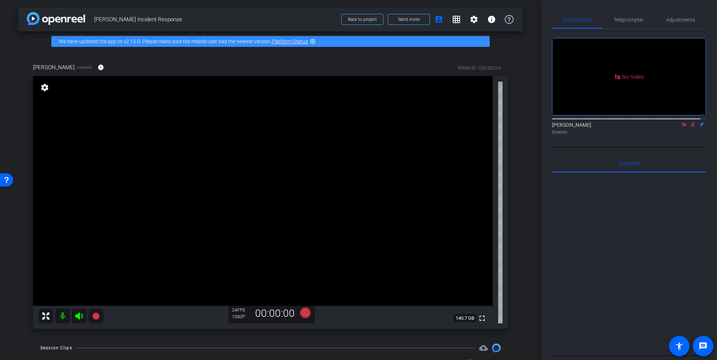
click at [45, 89] on mat-icon "settings" at bounding box center [45, 87] width 10 height 9
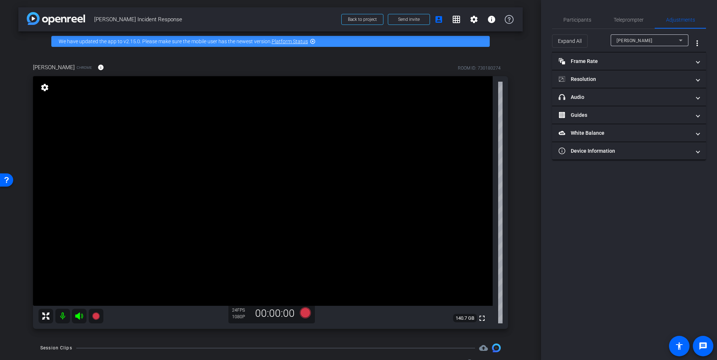
click at [43, 89] on mat-icon "settings" at bounding box center [45, 87] width 10 height 9
click at [27, 114] on div "[PERSON_NAME] Chrome info ROOM ID: 730180274 fullscreen settings 140.7 GB 24 FP…" at bounding box center [270, 193] width 504 height 285
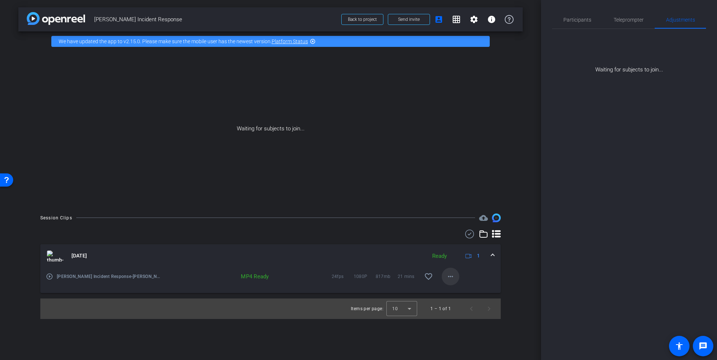
click at [451, 276] on mat-icon "more_horiz" at bounding box center [450, 276] width 9 height 9
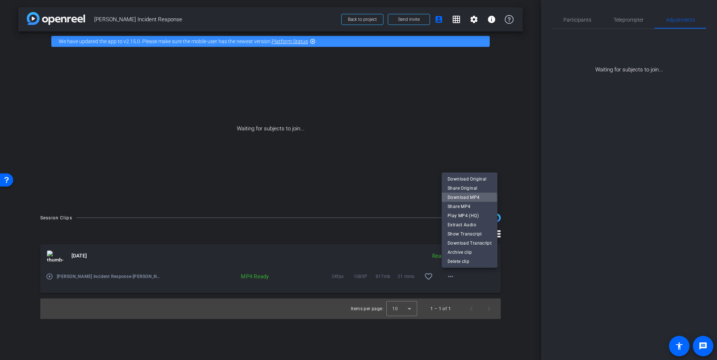
click at [468, 198] on span "Download MP4" at bounding box center [470, 197] width 44 height 9
